Goal: Task Accomplishment & Management: Manage account settings

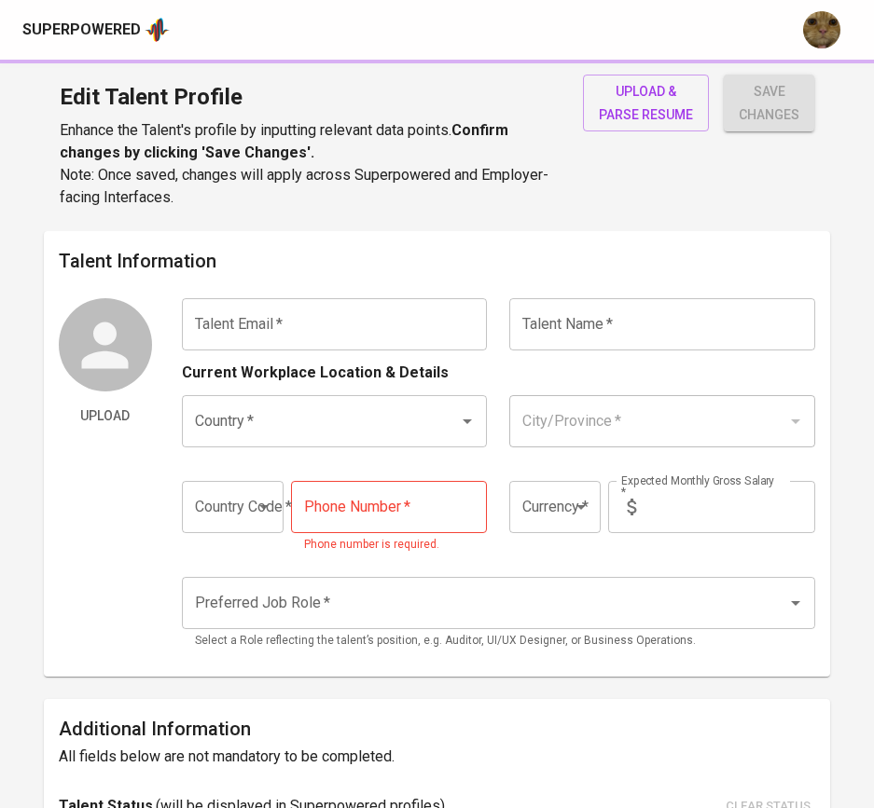
type input "kemal.adhinegoro@gmail.com"
type input "[PERSON_NAME]"
type input "[GEOGRAPHIC_DATA]"
type input "Jakarta Pusat, DKI Jakarta"
type input "+62"
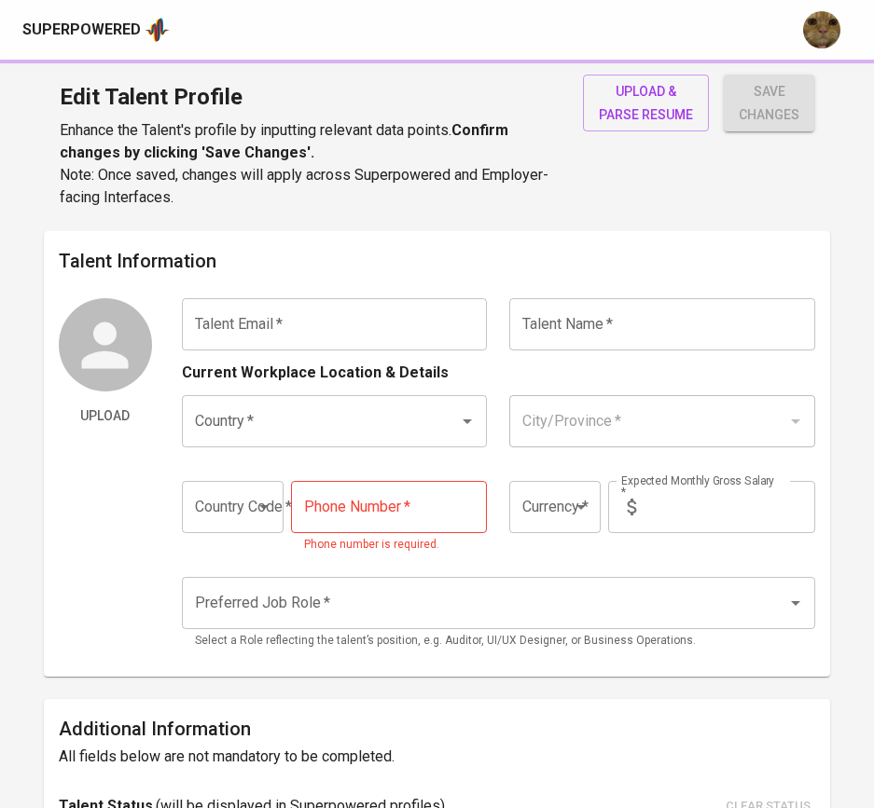
type input "812-8475-0996"
type input "IDR"
type input "Supply Chain Manager"
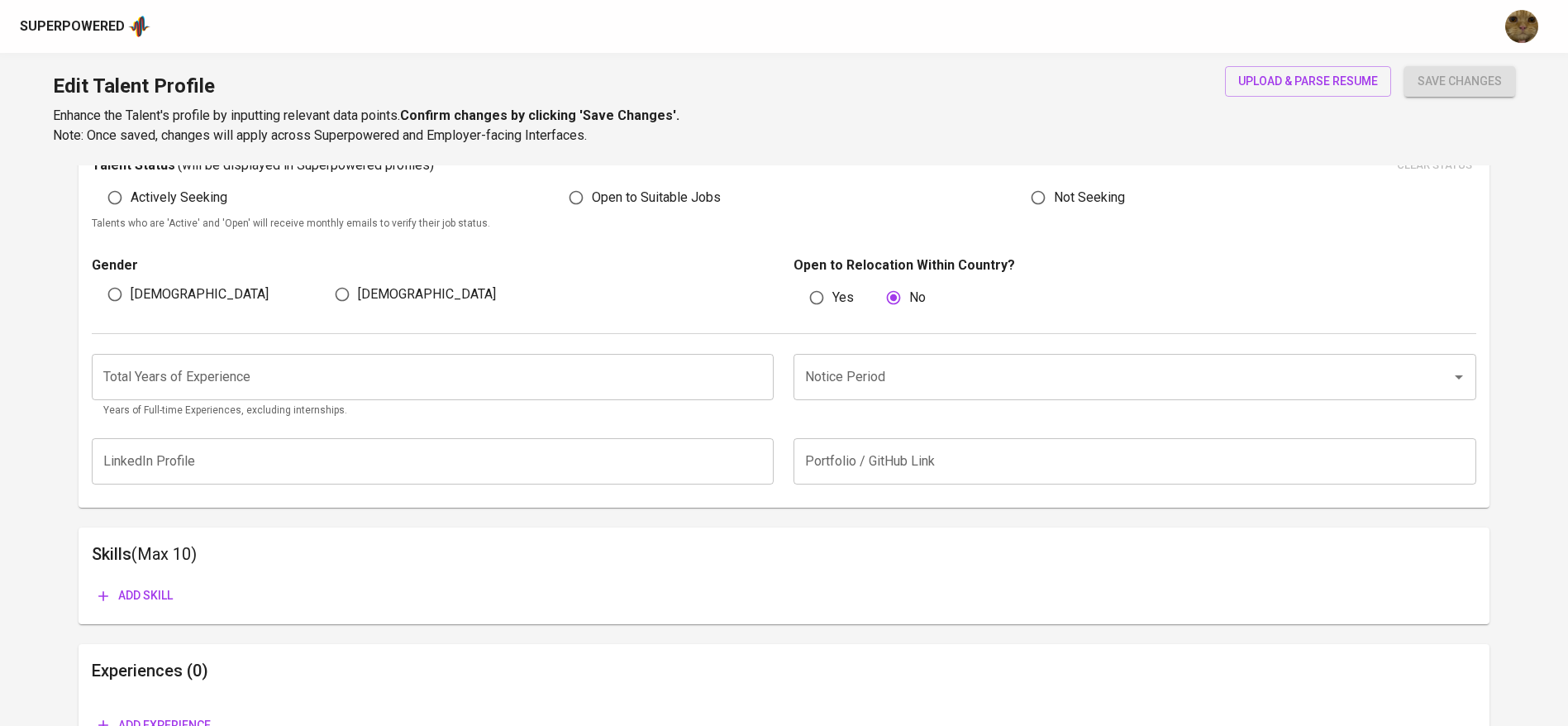
scroll to position [591, 0]
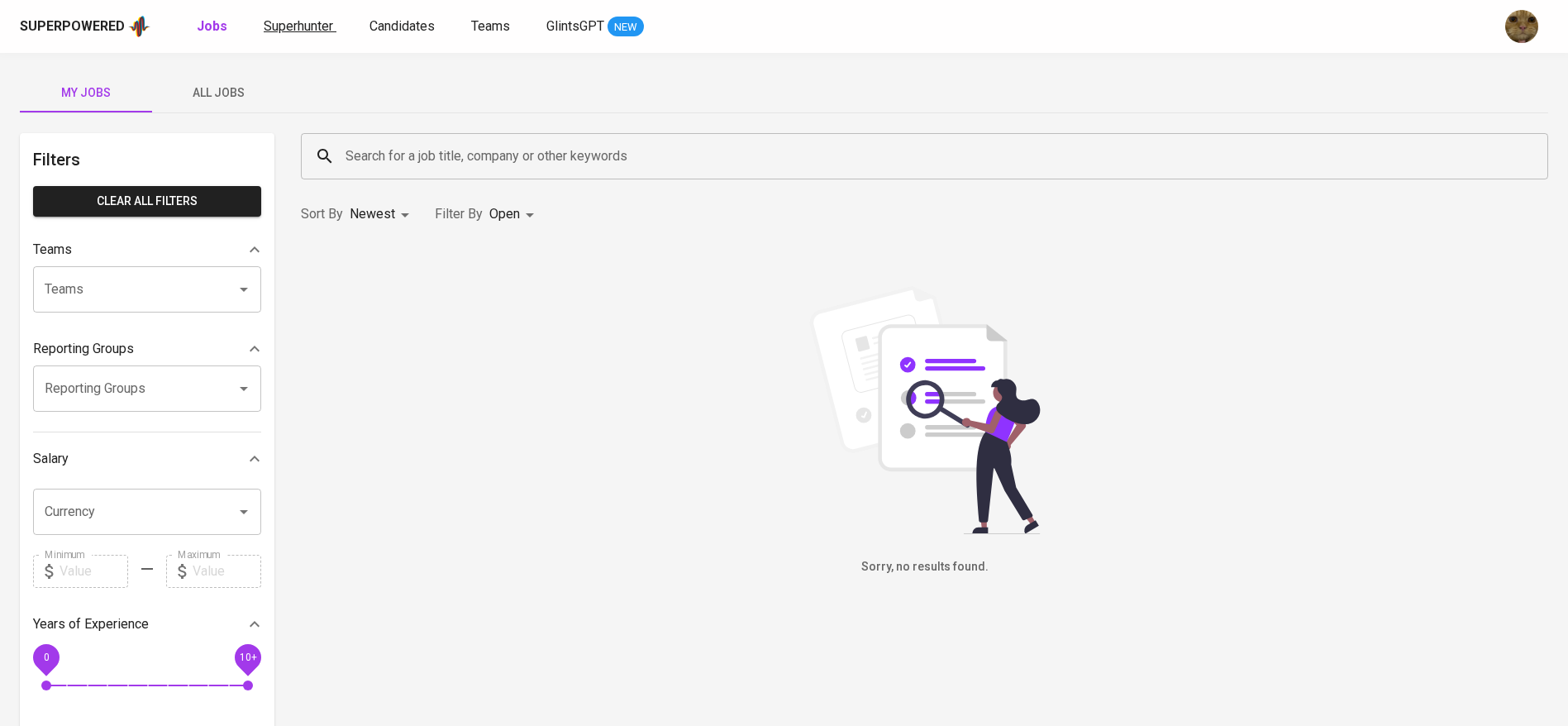
click at [274, 26] on span "Superhunter" at bounding box center [298, 27] width 69 height 16
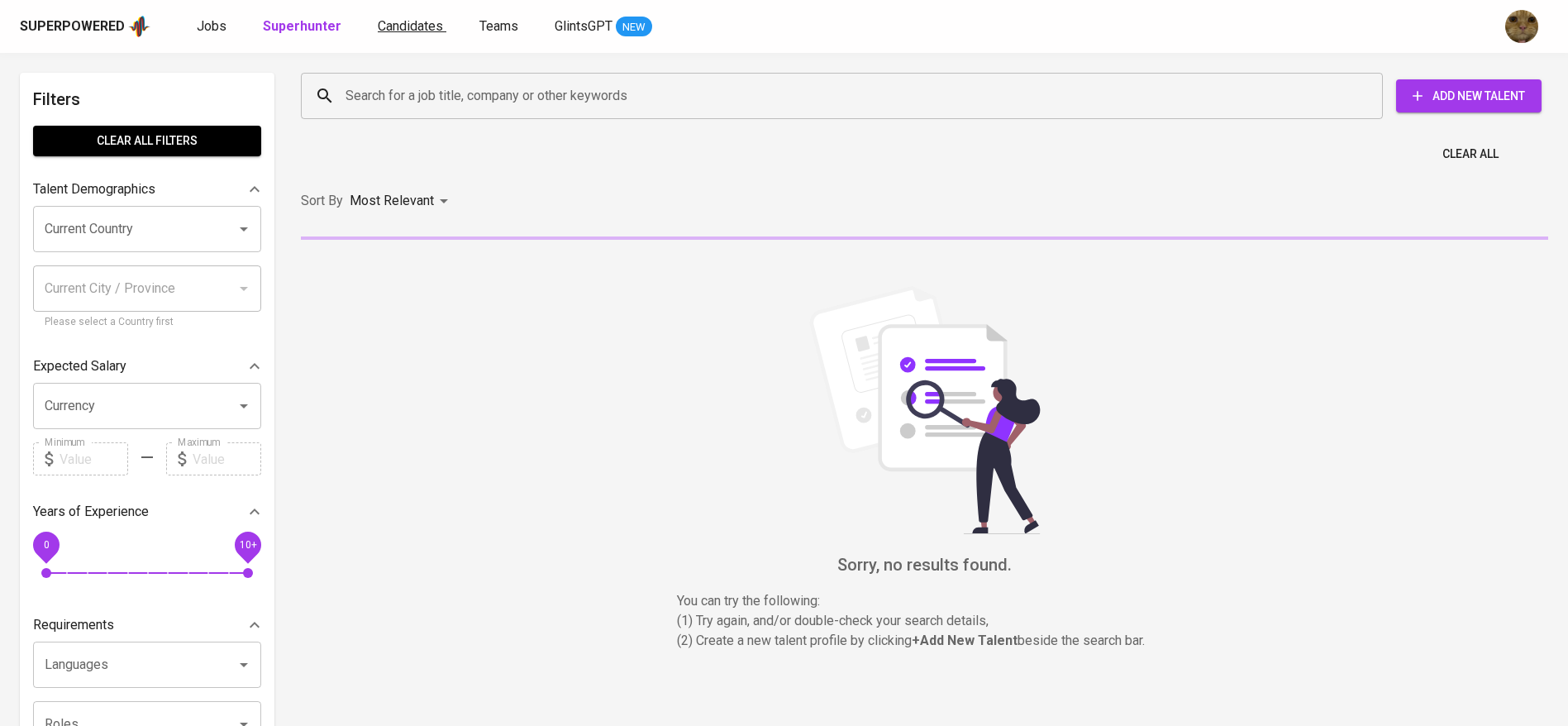
click at [386, 29] on span "Candidates" at bounding box center [410, 27] width 66 height 16
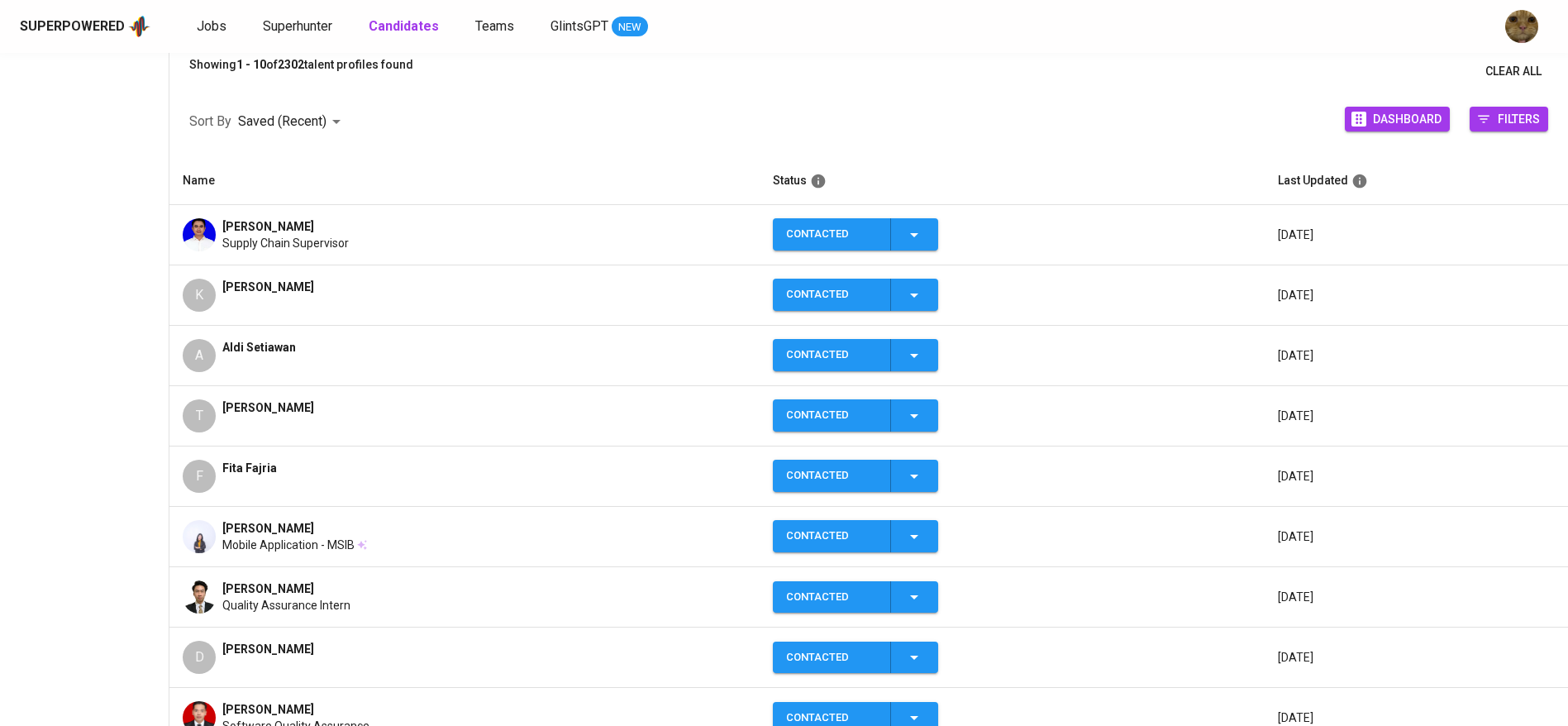
scroll to position [201, 0]
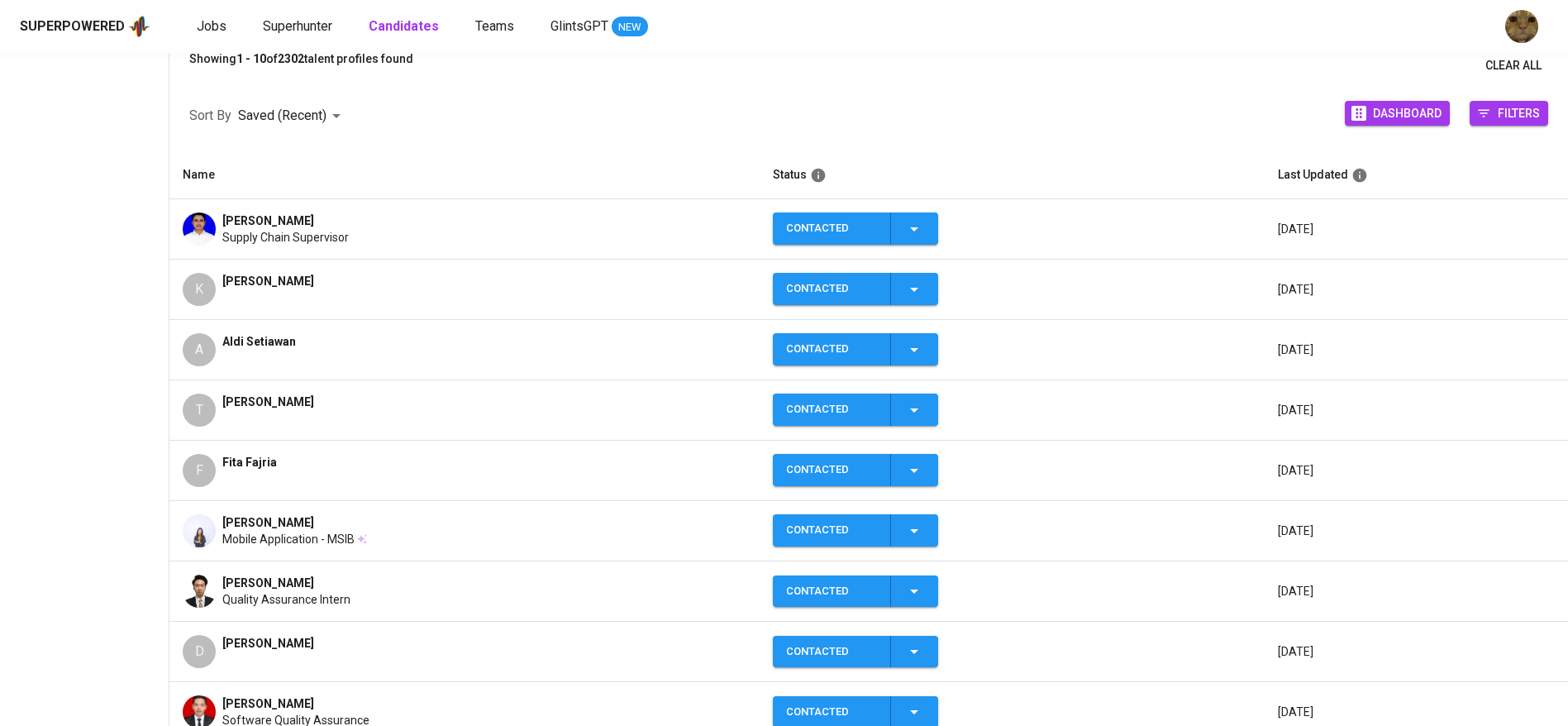
click at [201, 529] on img at bounding box center [199, 530] width 33 height 33
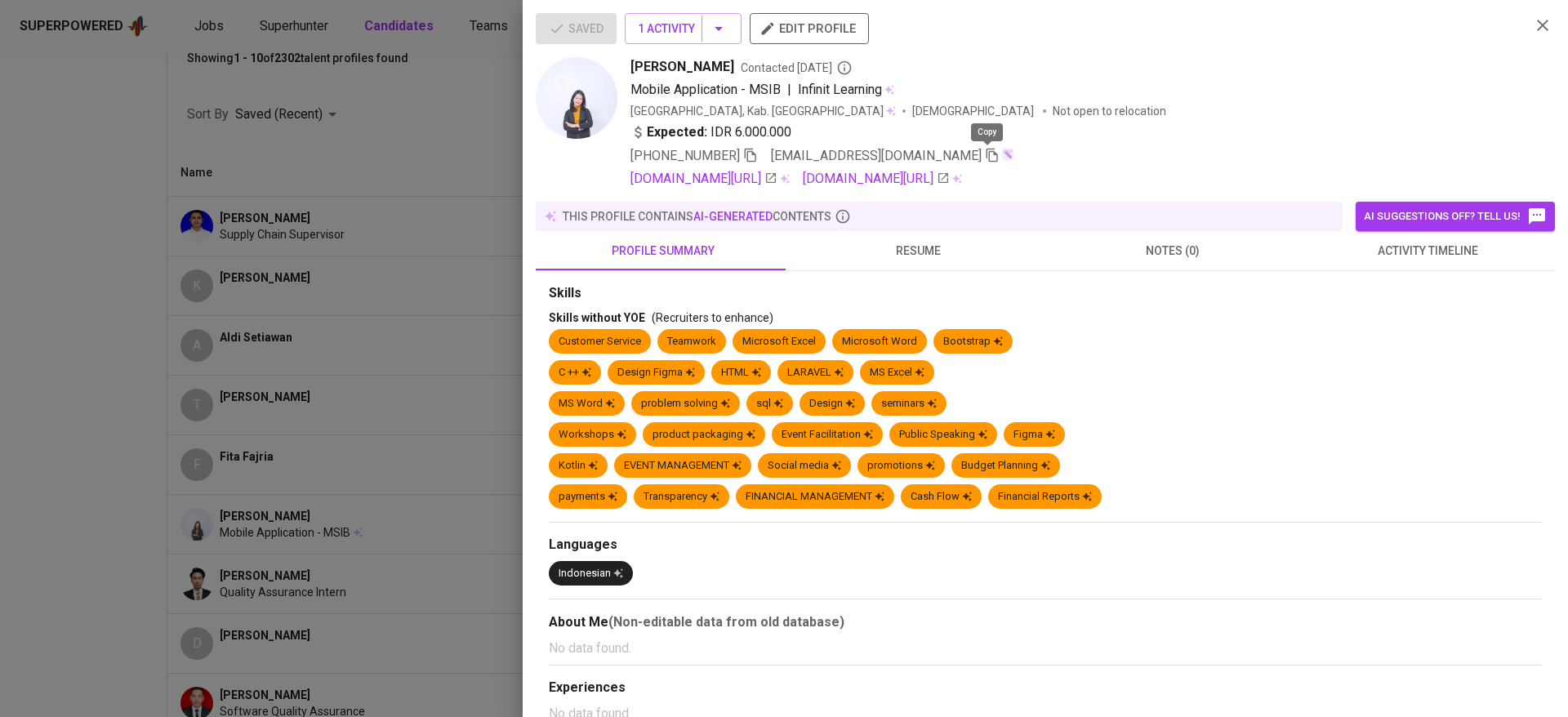
click at [986, 162] on icon "button" at bounding box center [992, 155] width 15 height 15
click at [332, 299] on div at bounding box center [784, 358] width 1568 height 717
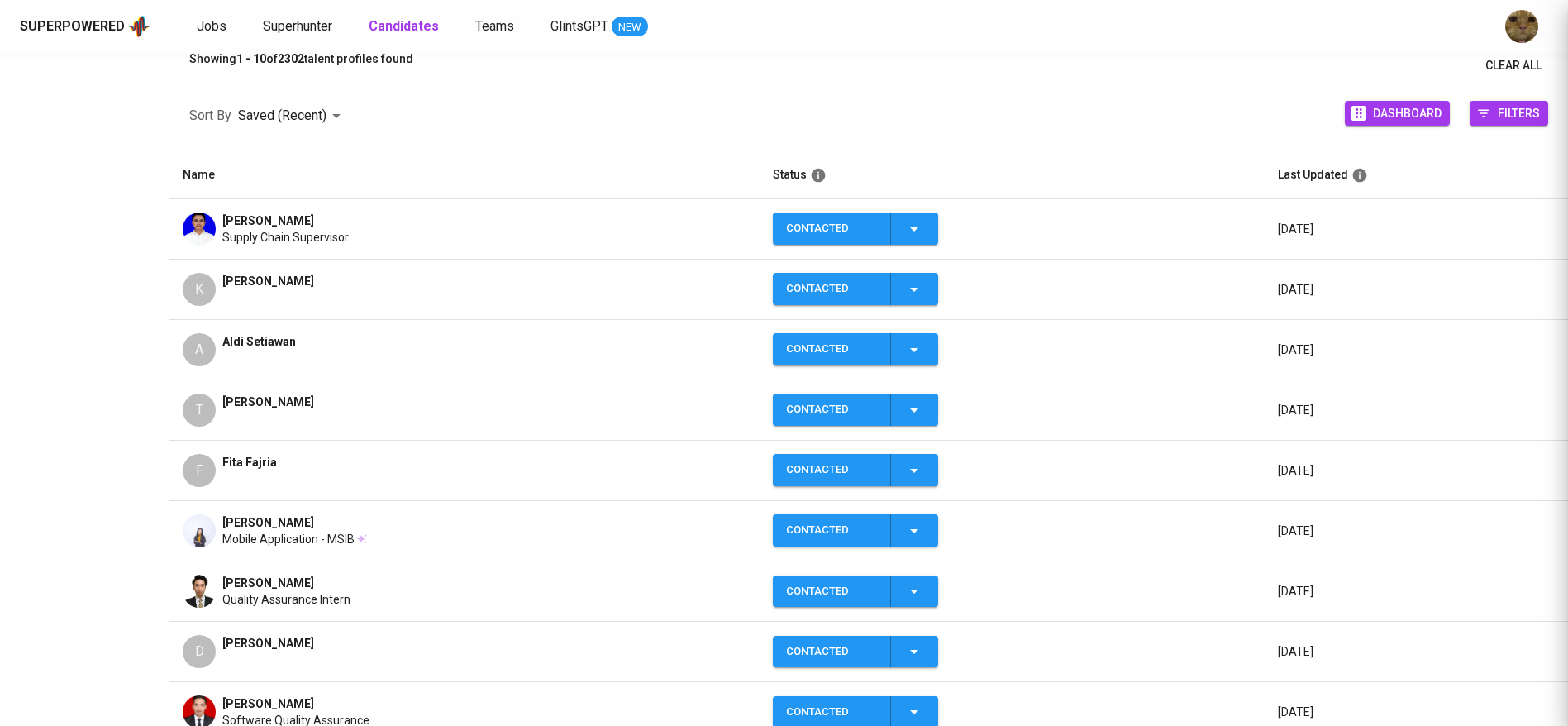
scroll to position [0, 0]
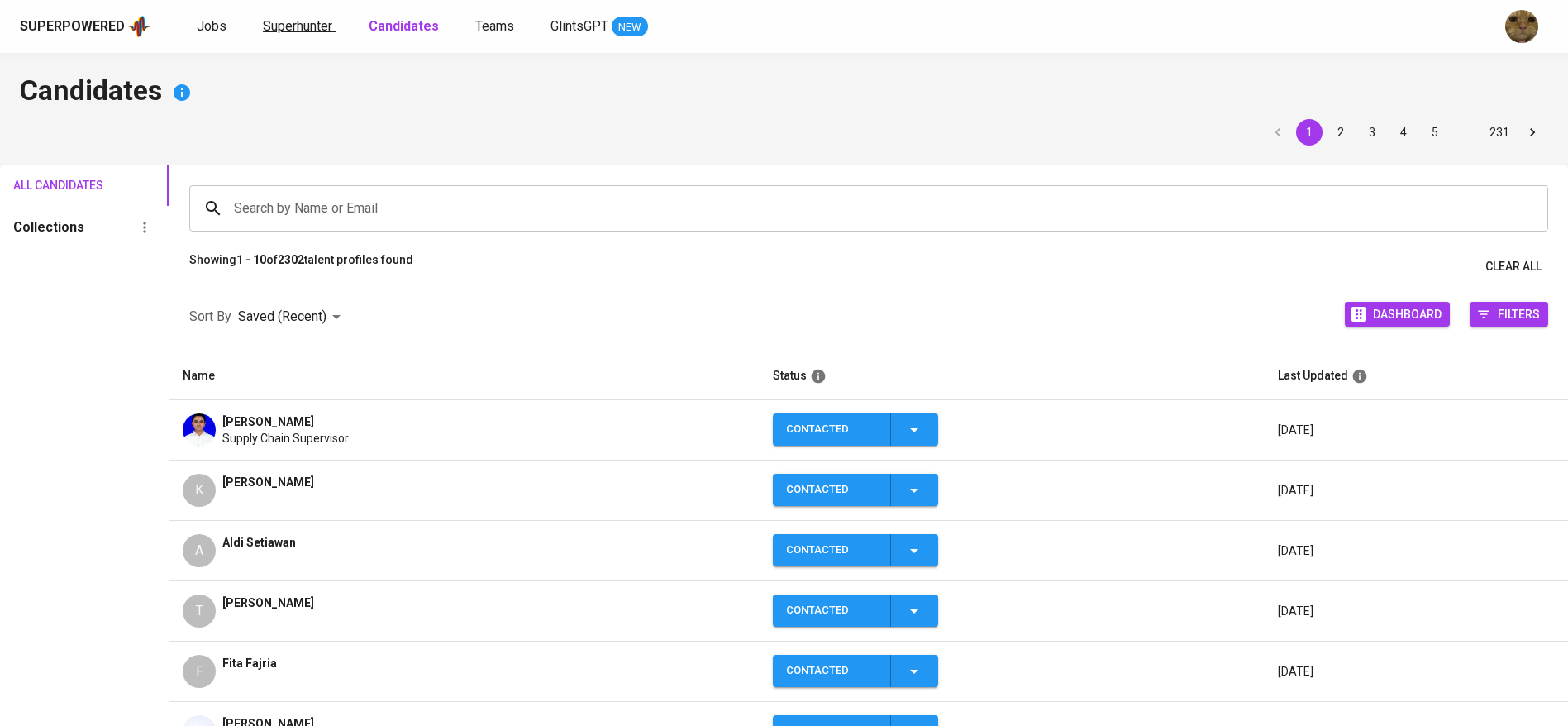
click at [272, 20] on span "Superhunter" at bounding box center [298, 27] width 69 height 16
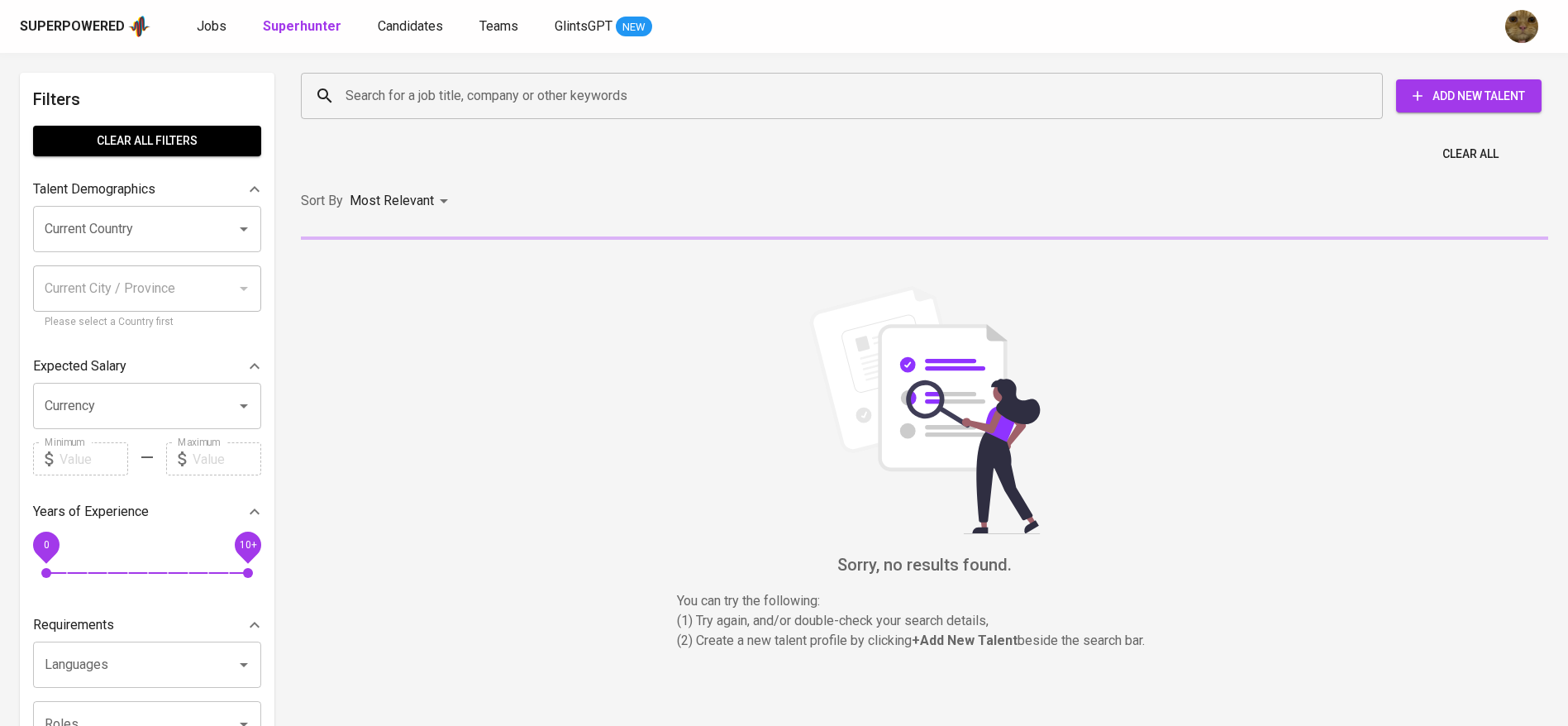
click at [385, 90] on input "Search for a job title, company or other keywords" at bounding box center [846, 95] width 1010 height 31
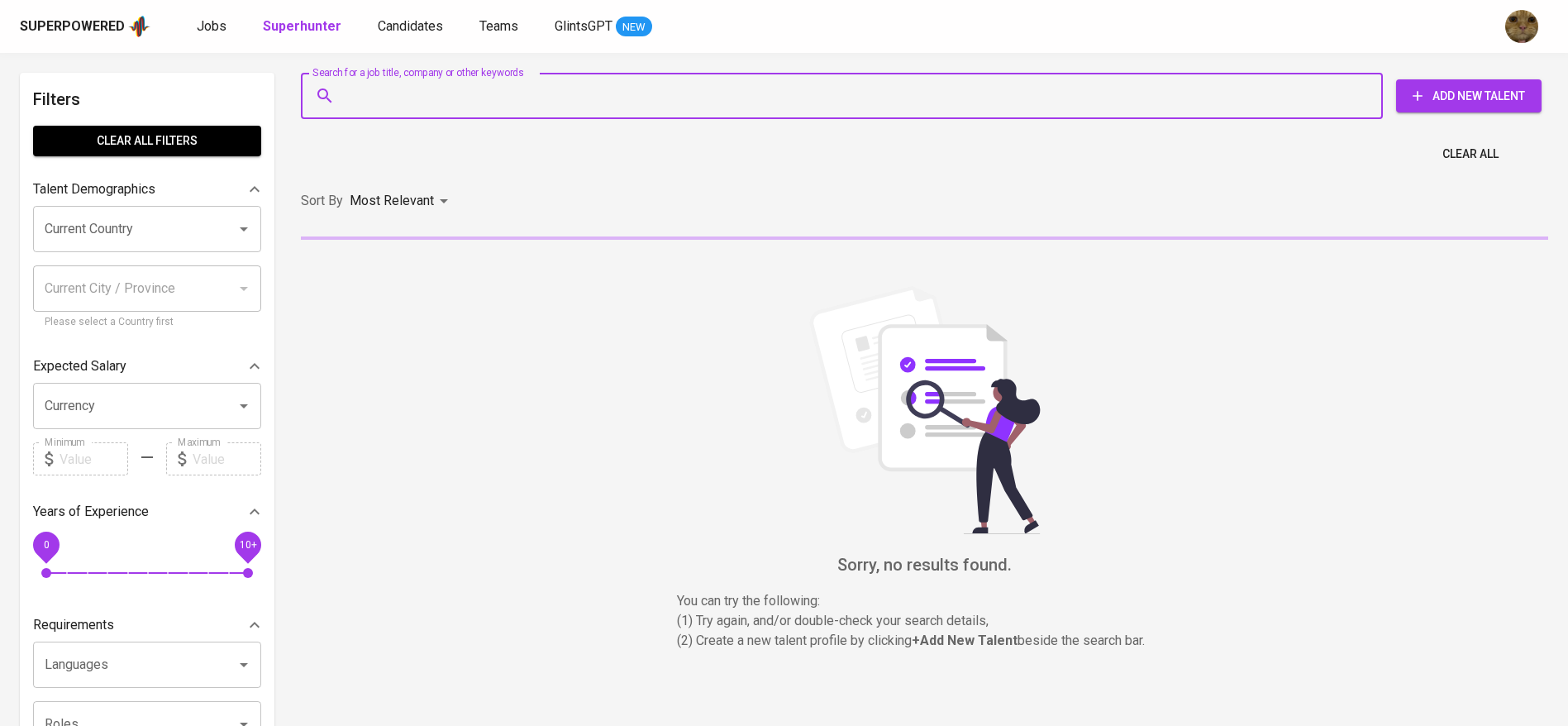
paste input "[EMAIL_ADDRESS][DOMAIN_NAME]"
type input "[EMAIL_ADDRESS][DOMAIN_NAME]"
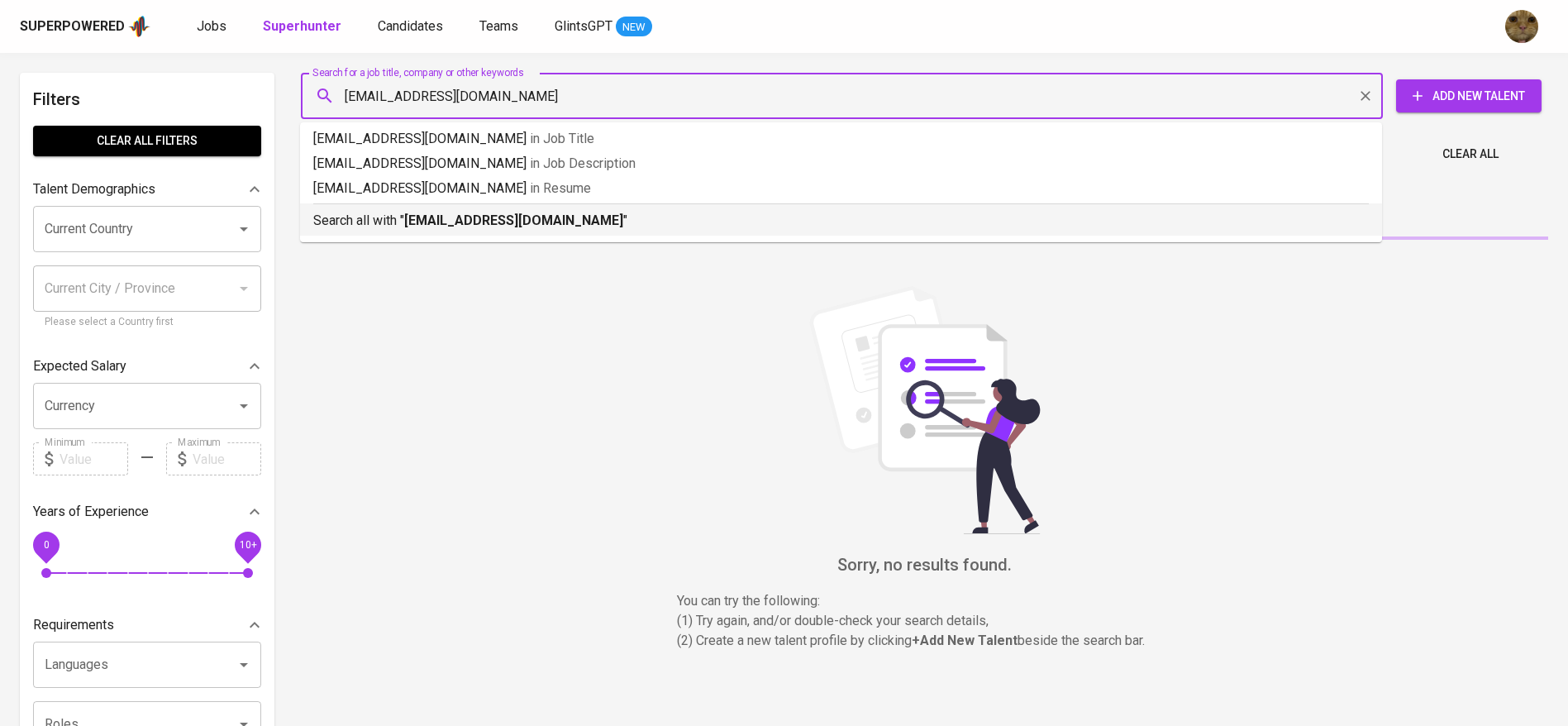
click at [393, 219] on p "Search all with " [EMAIL_ADDRESS][DOMAIN_NAME] "" at bounding box center [840, 221] width 1056 height 20
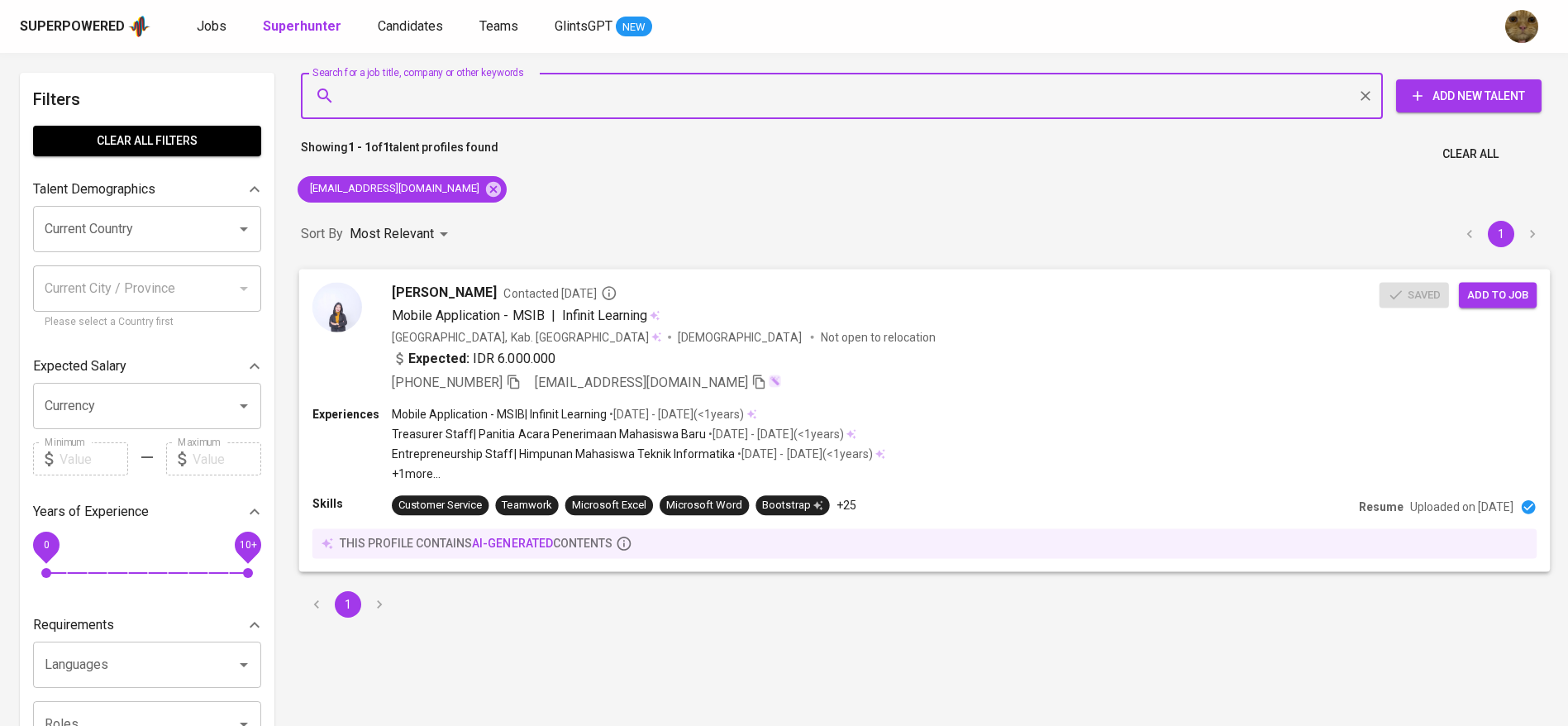
click at [1517, 300] on span "Add to job" at bounding box center [1497, 294] width 61 height 19
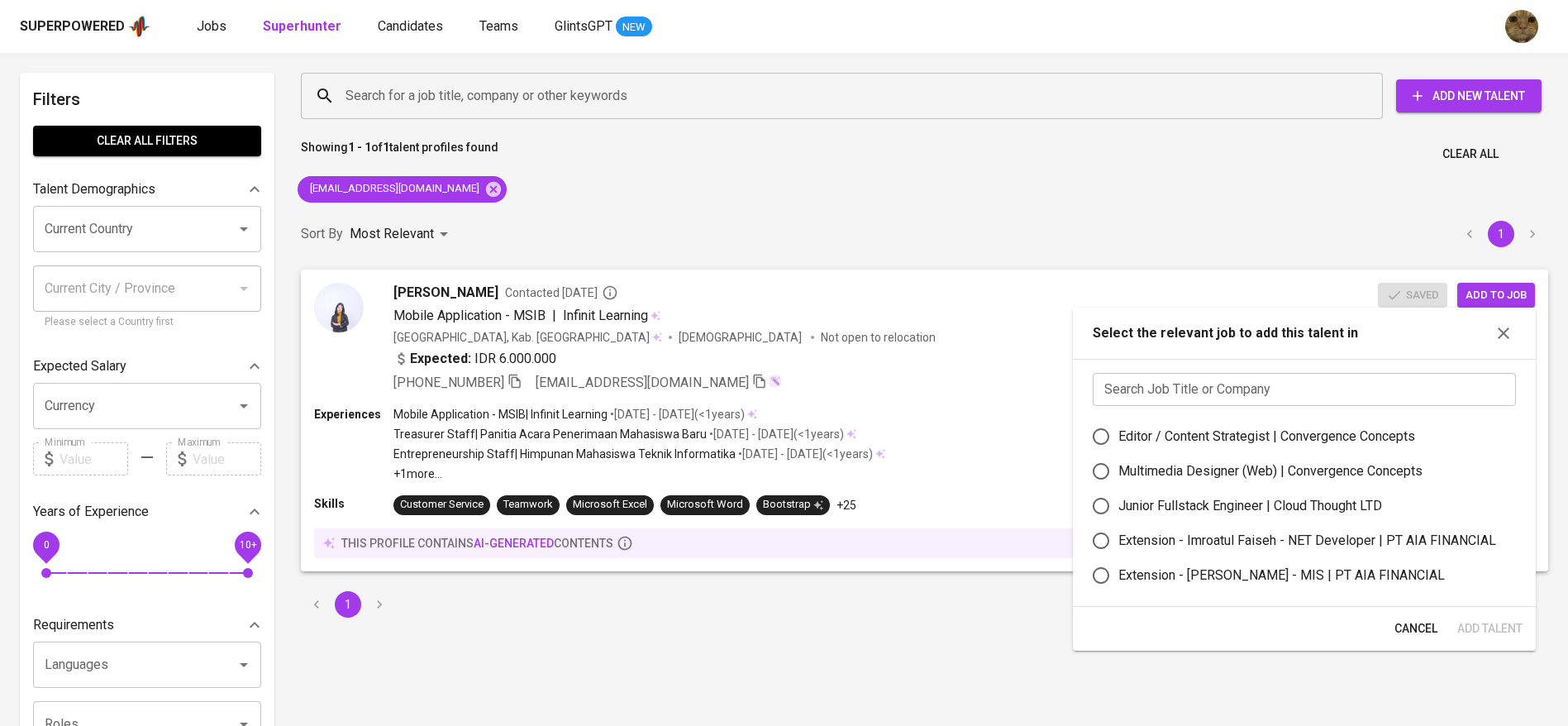
click at [1216, 378] on input "text" at bounding box center [1304, 389] width 423 height 33
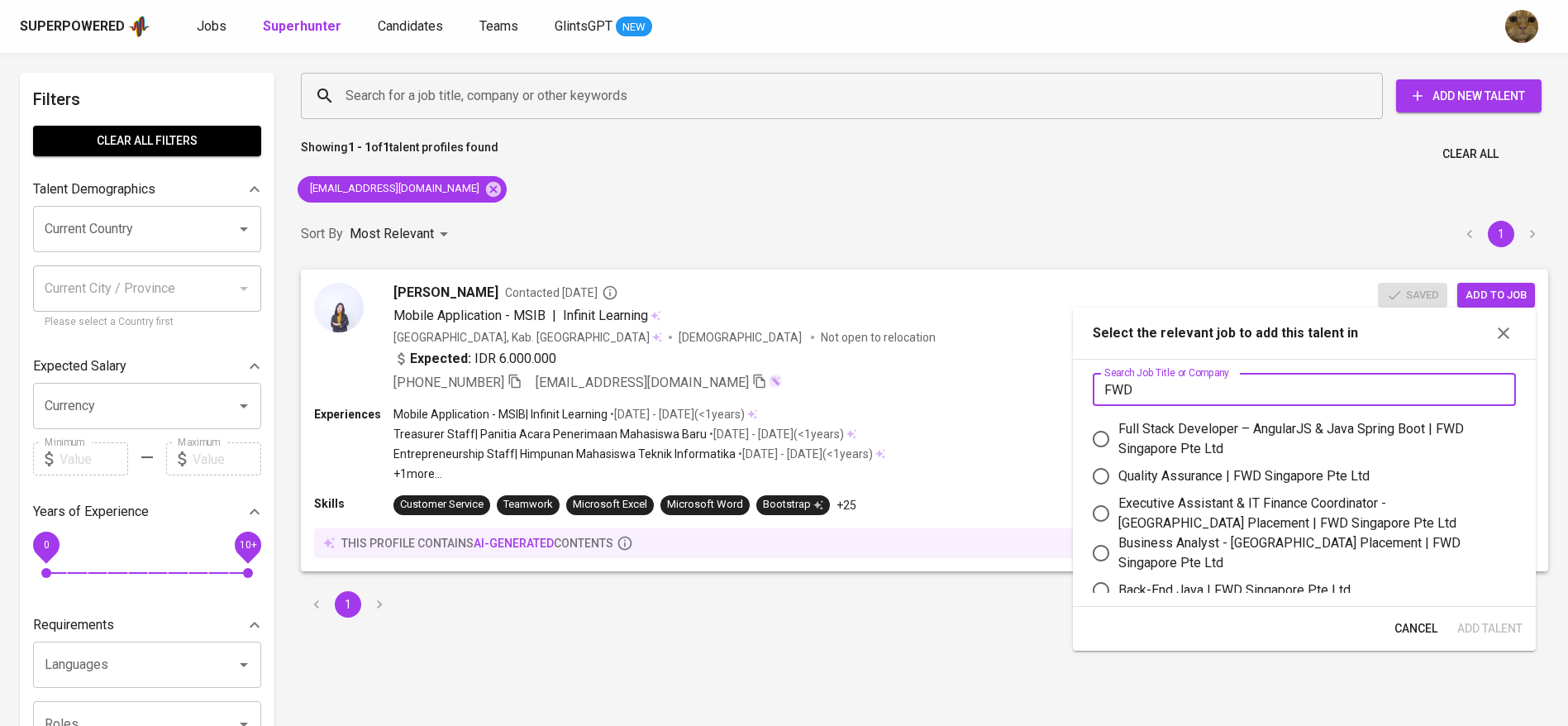
scroll to position [15, 0]
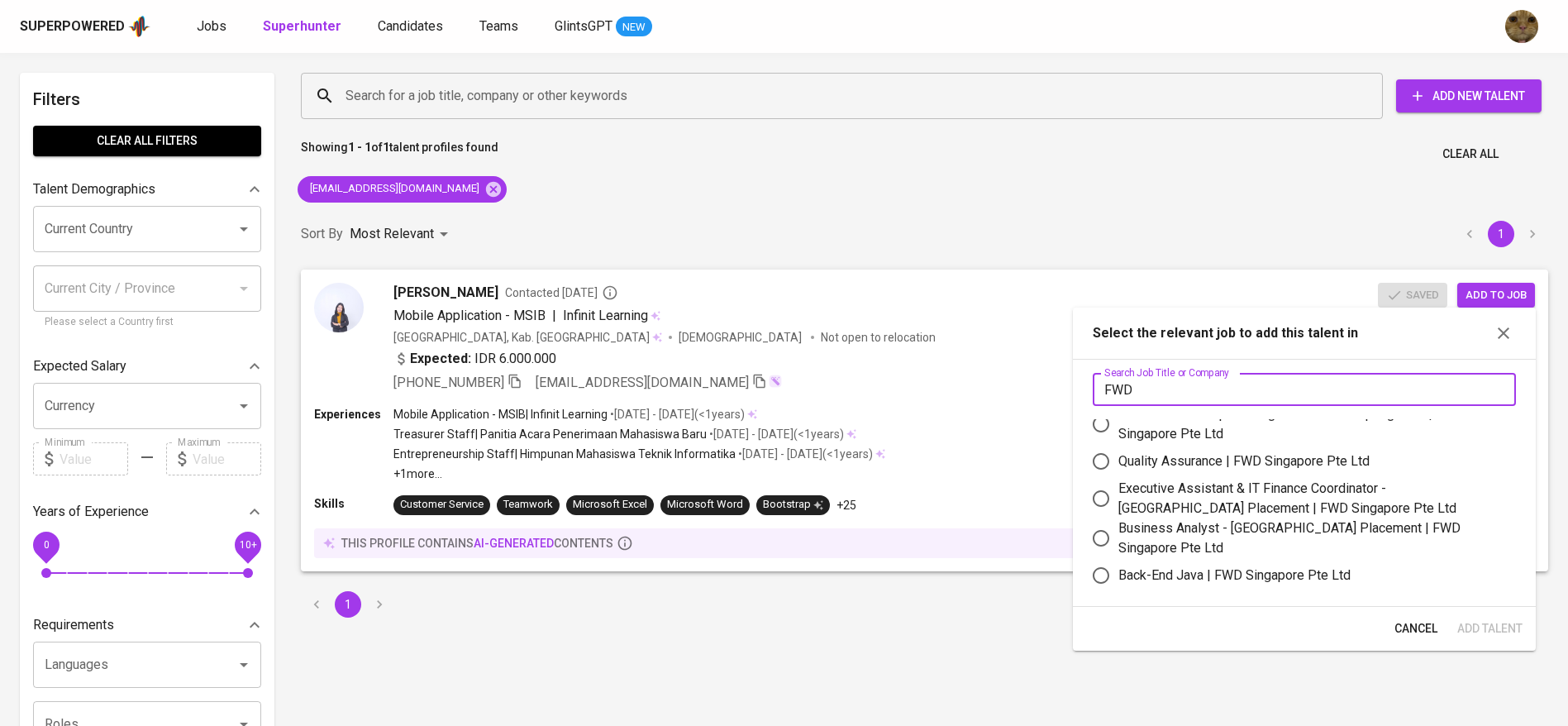
type input "FWD"
click at [1103, 459] on input "Quality Assurance | FWD Singapore Pte Ltd" at bounding box center [1100, 461] width 35 height 35
radio input "true"
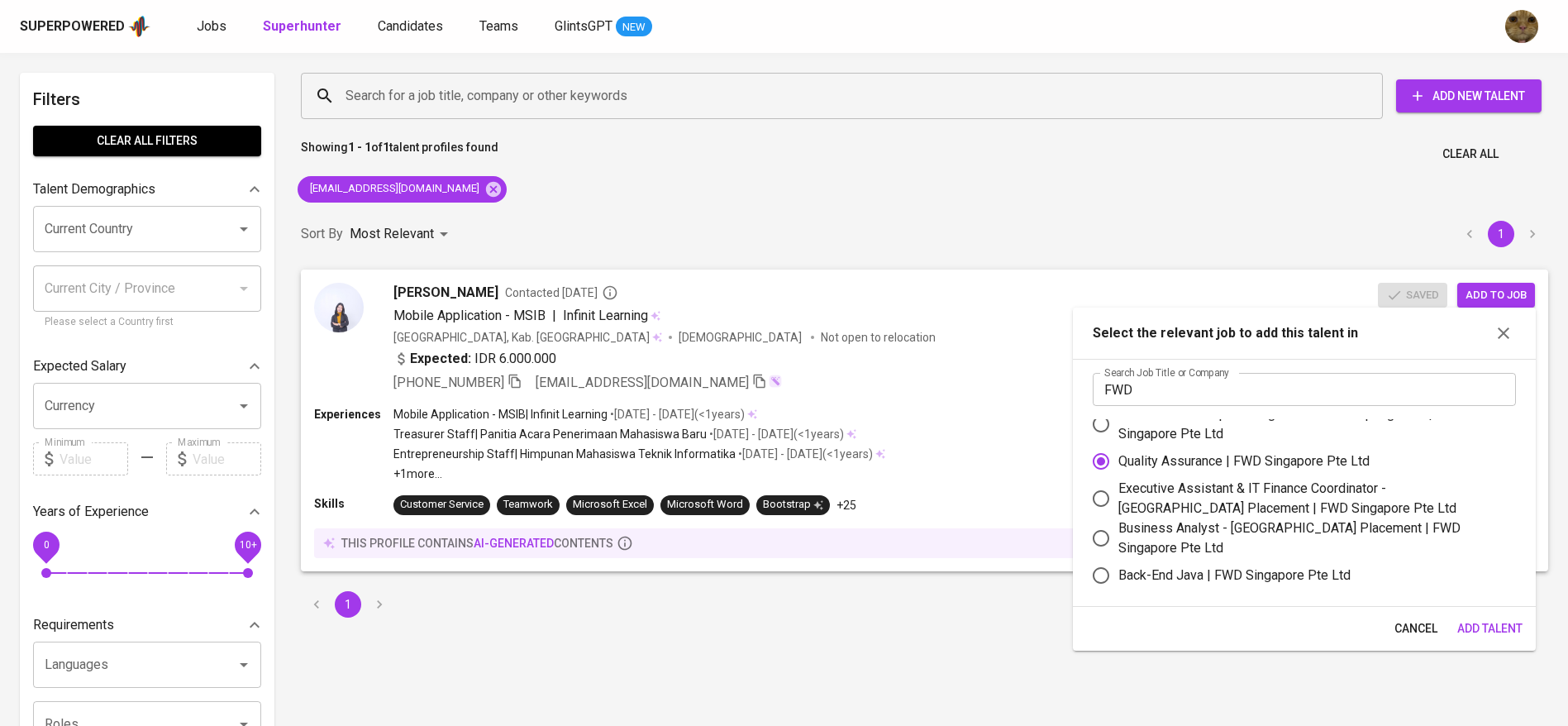
click at [1489, 621] on span "Add Talent" at bounding box center [1490, 628] width 66 height 20
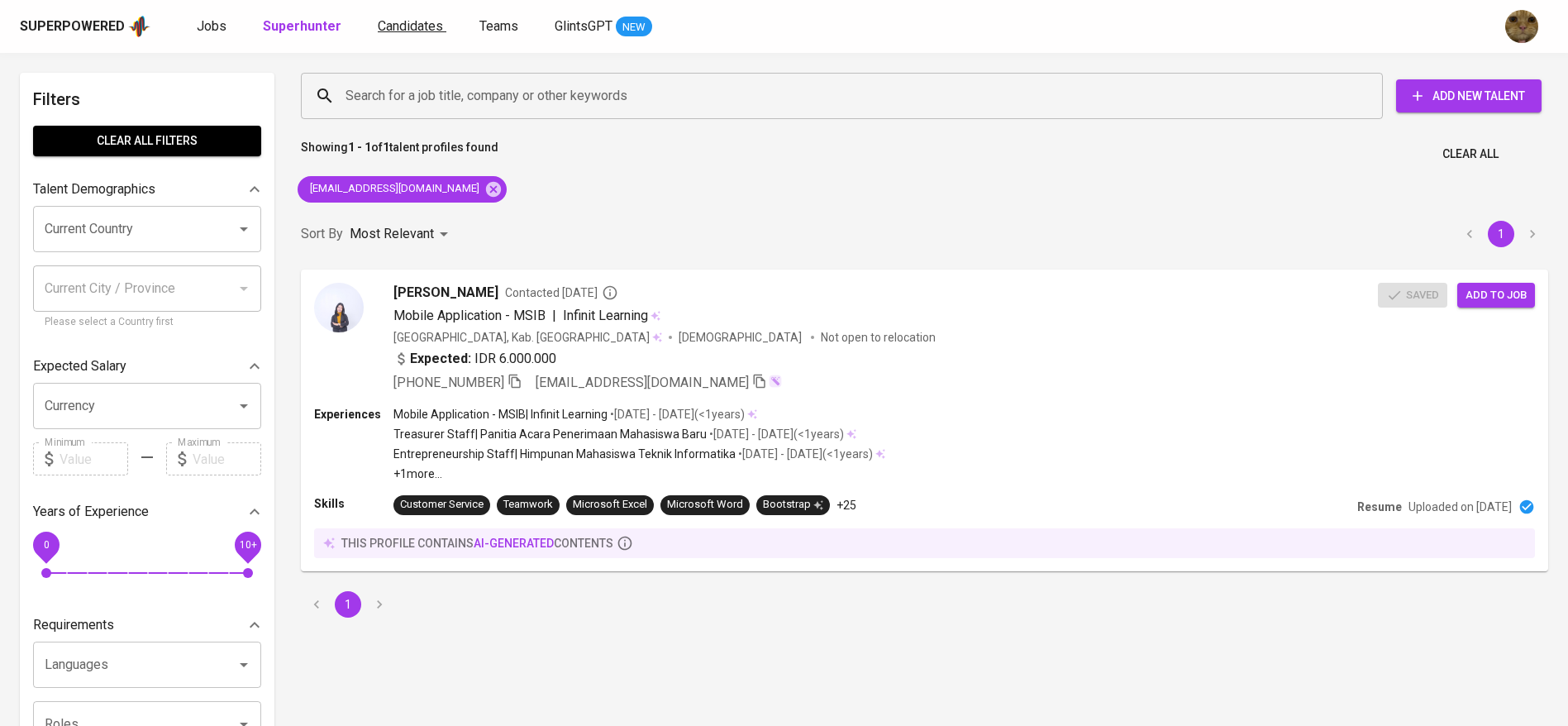
click at [386, 22] on span "Candidates" at bounding box center [410, 27] width 66 height 16
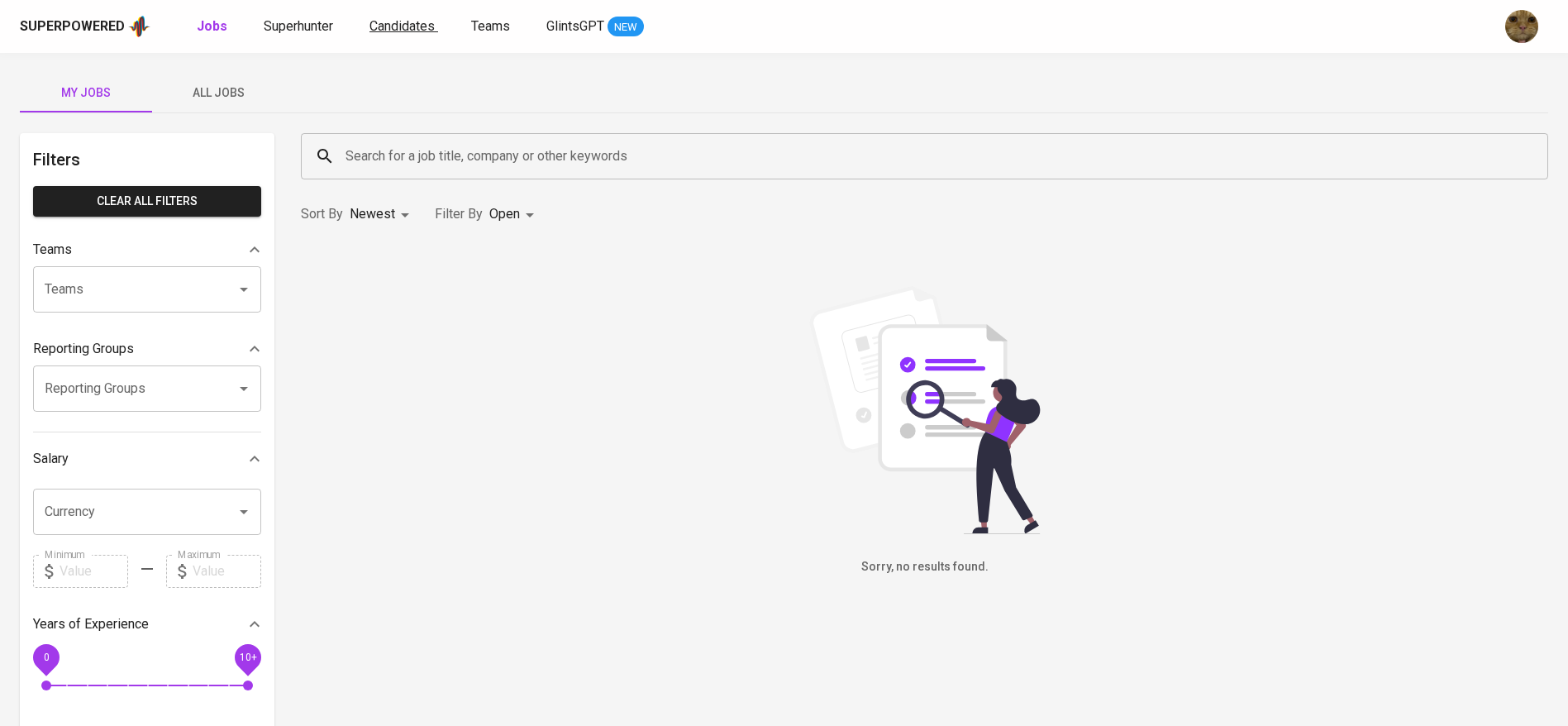
click at [386, 23] on span "Candidates" at bounding box center [402, 27] width 66 height 16
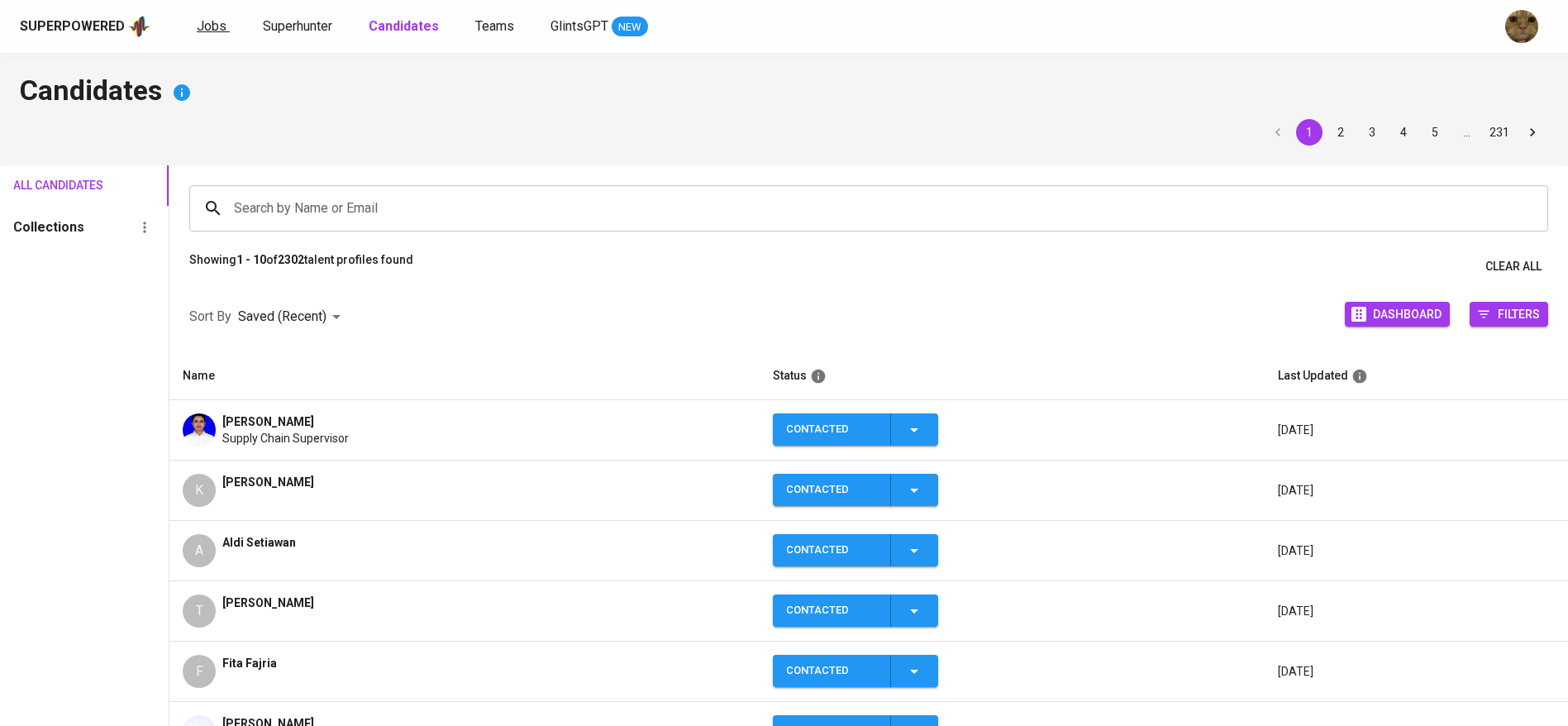
click at [208, 24] on span "Jobs" at bounding box center [212, 27] width 30 height 16
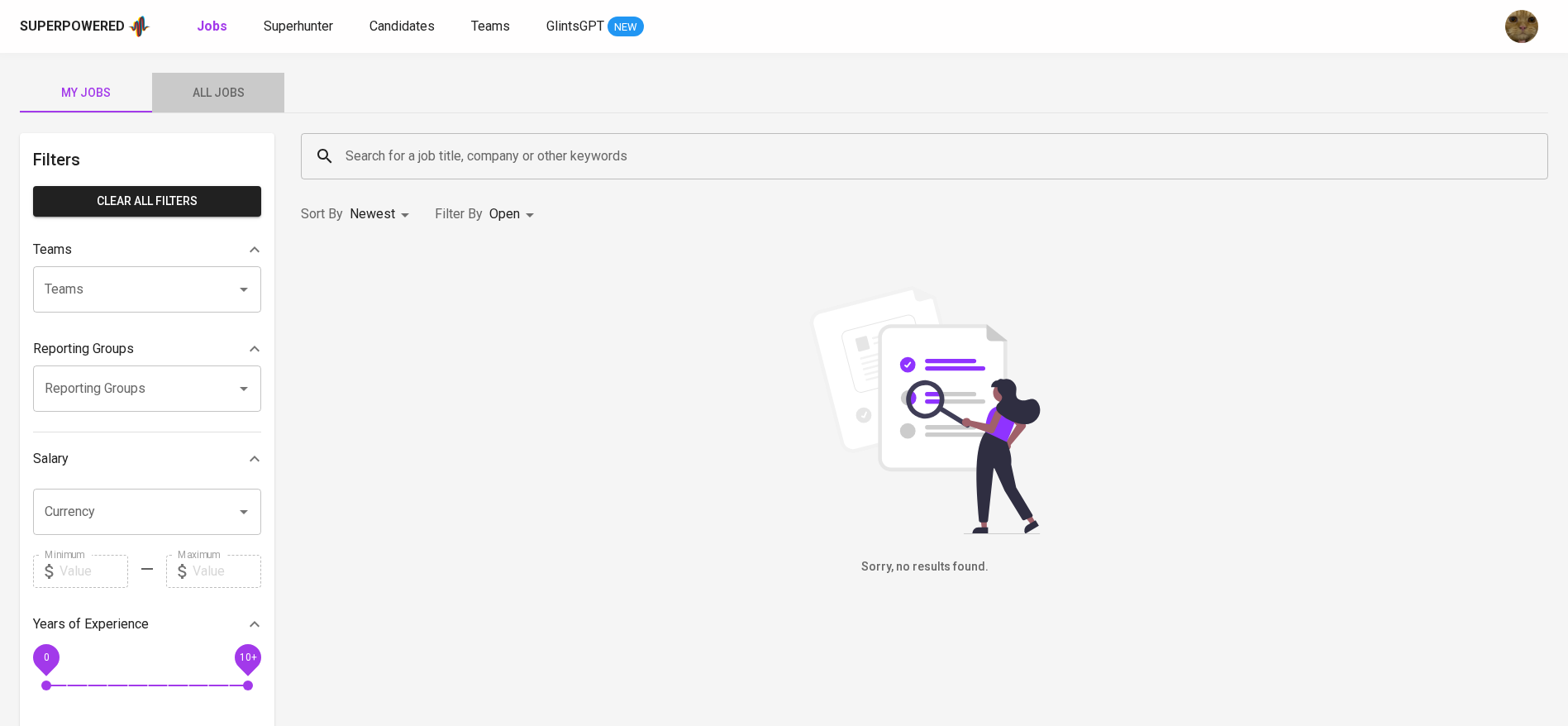
click at [208, 81] on button "All Jobs" at bounding box center [218, 92] width 132 height 40
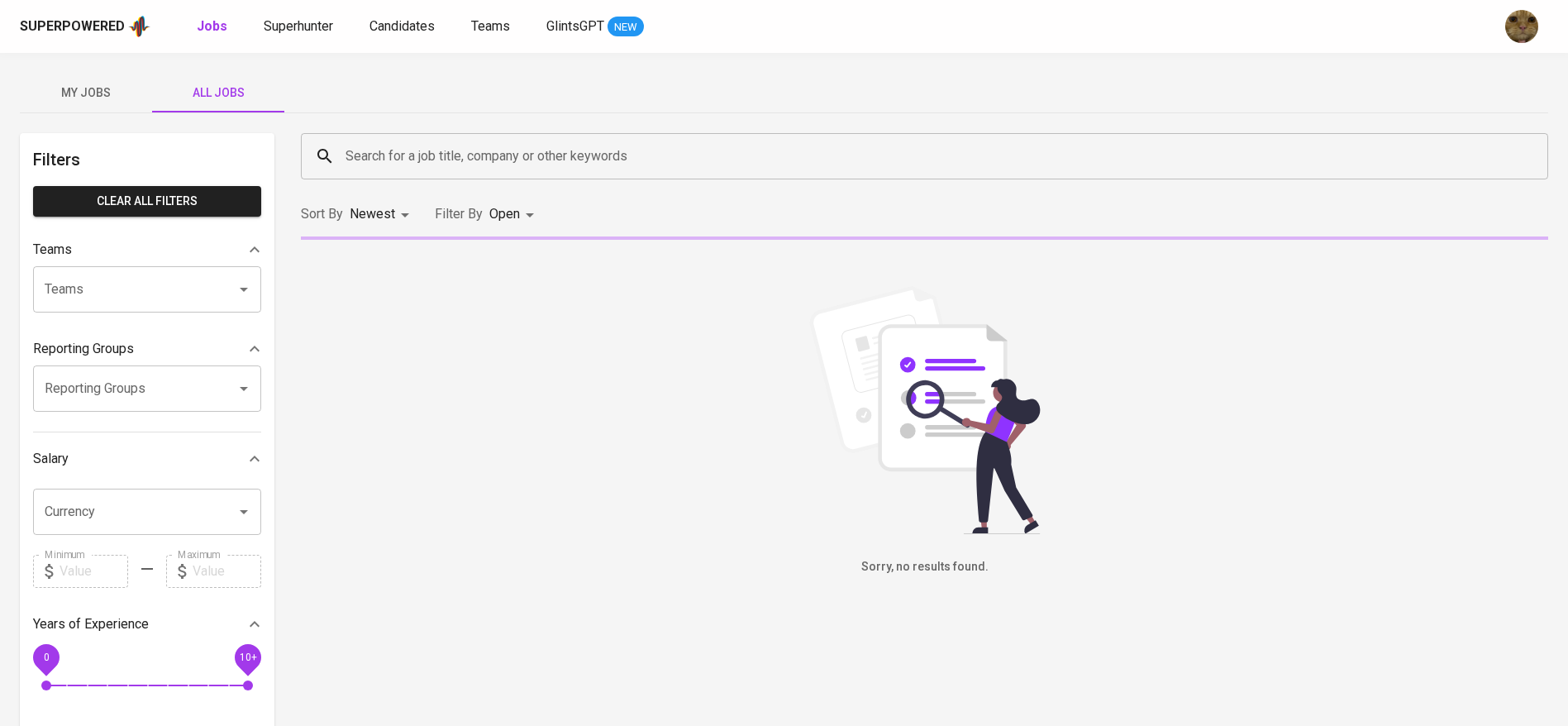
click at [400, 156] on input "Search for a job title, company or other keywords" at bounding box center [928, 156] width 1174 height 31
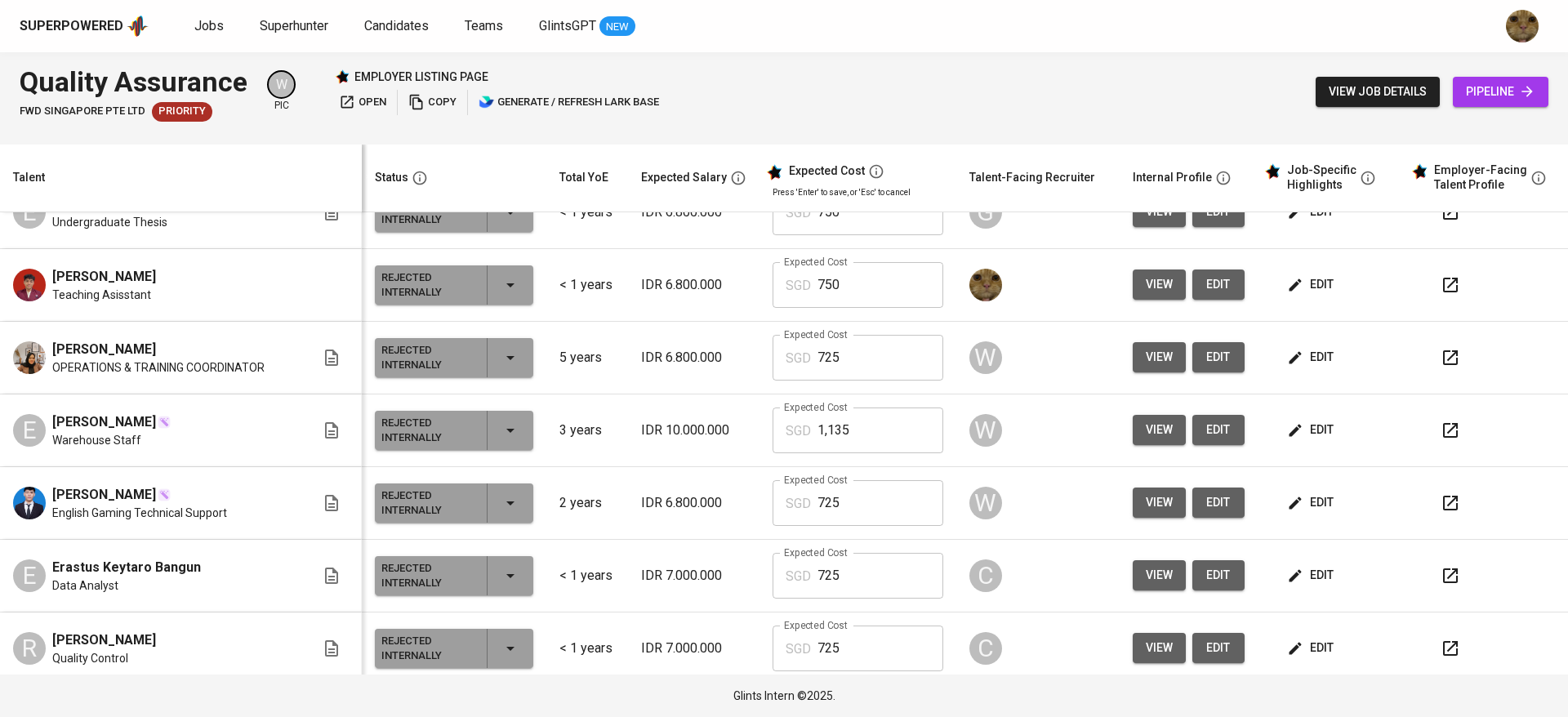
scroll to position [1342, 0]
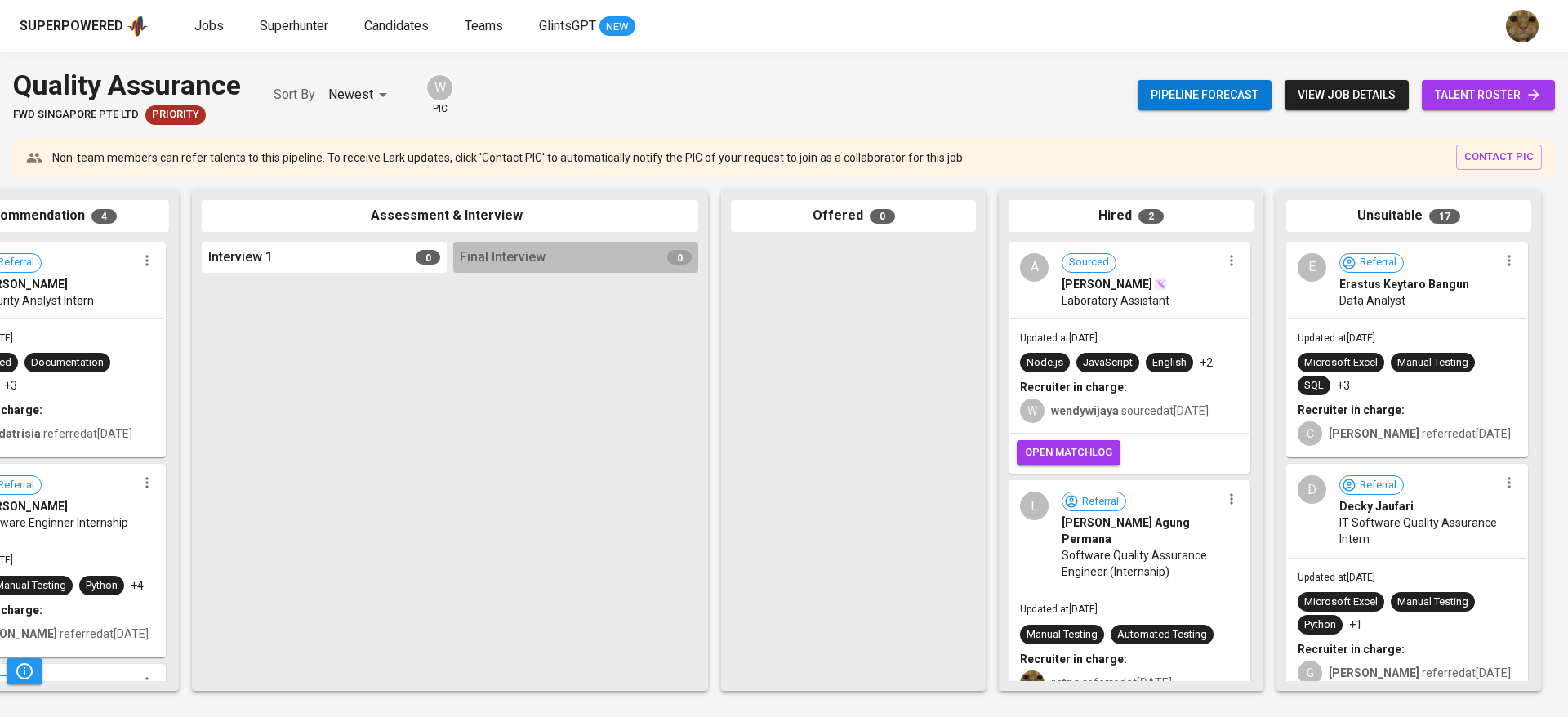
scroll to position [73, 0]
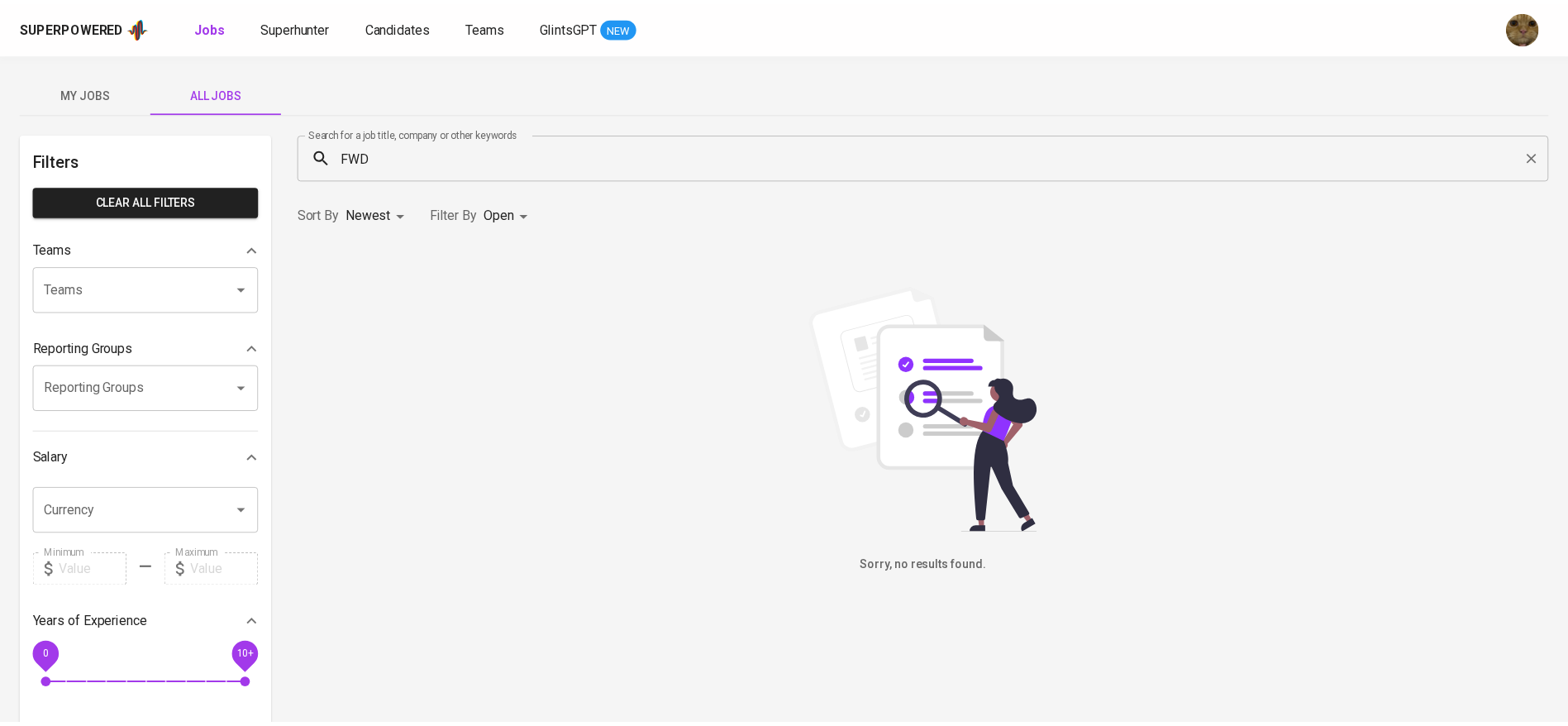
scroll to position [177, 0]
